Goal: Task Accomplishment & Management: Manage account settings

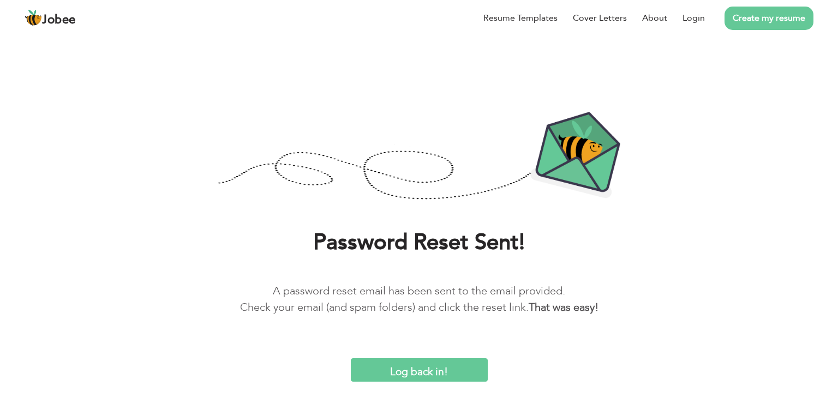
click at [428, 371] on input "Log back in!" at bounding box center [419, 369] width 137 height 23
click at [690, 12] on link "Login" at bounding box center [693, 17] width 22 height 13
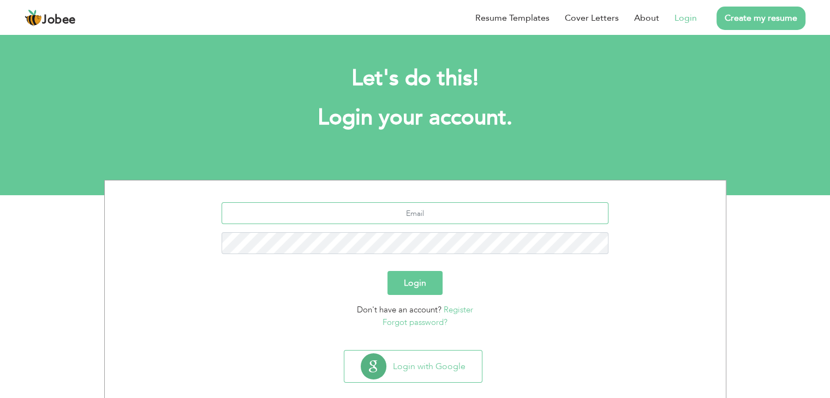
click at [481, 218] on input "text" at bounding box center [414, 213] width 387 height 22
type input "sameerrafiq007@gmail.com"
click at [387, 271] on button "Login" at bounding box center [414, 283] width 55 height 24
